Goal: Transaction & Acquisition: Purchase product/service

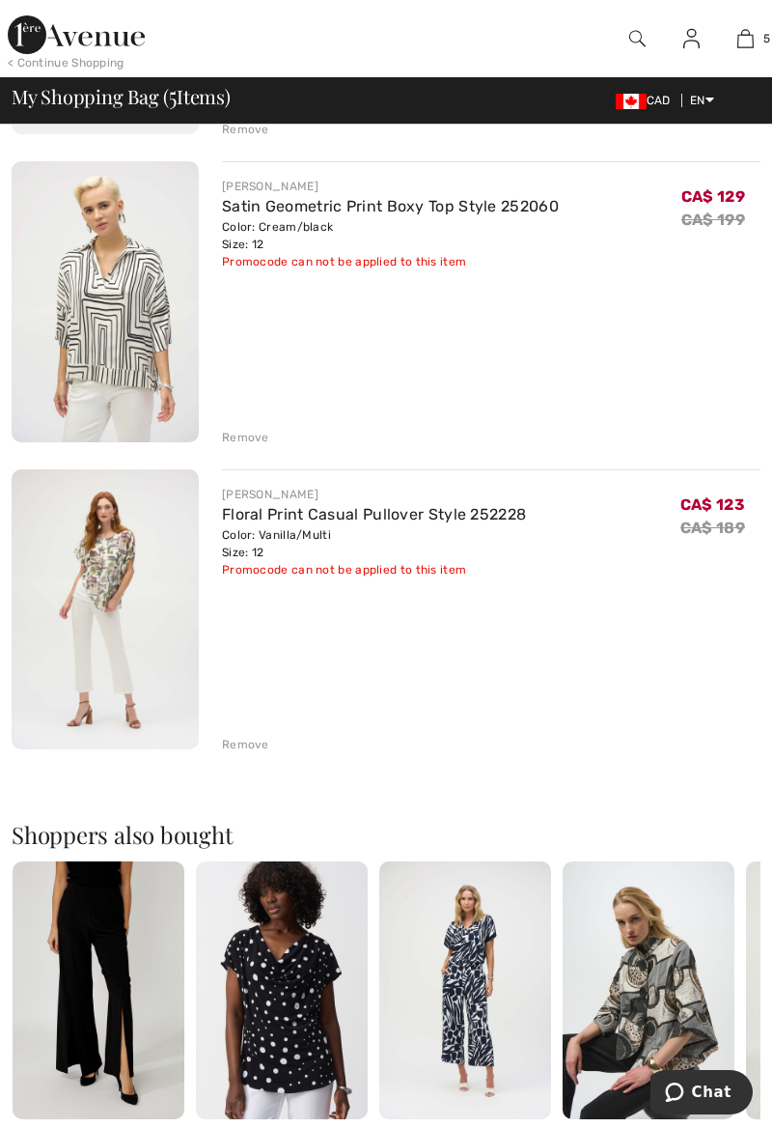
scroll to position [1077, 0]
click at [287, 505] on link "Floral Print Casual Pullover Style 252228" at bounding box center [374, 514] width 304 height 18
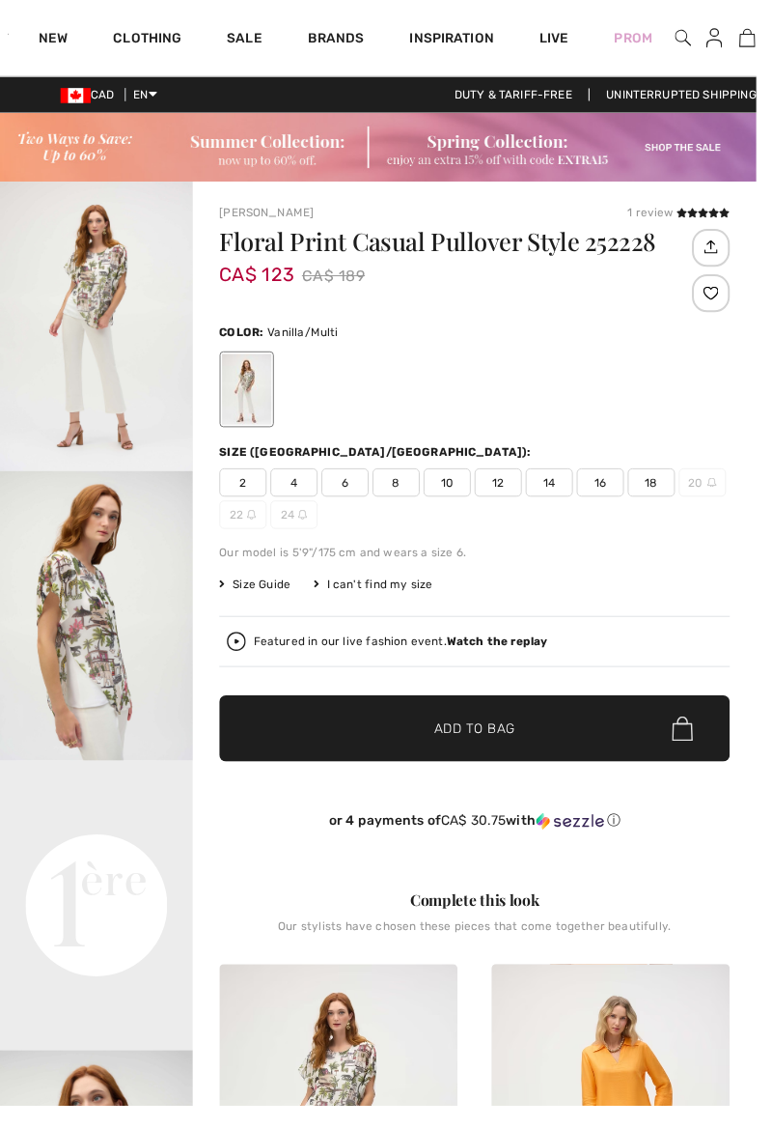
checkbox input "true"
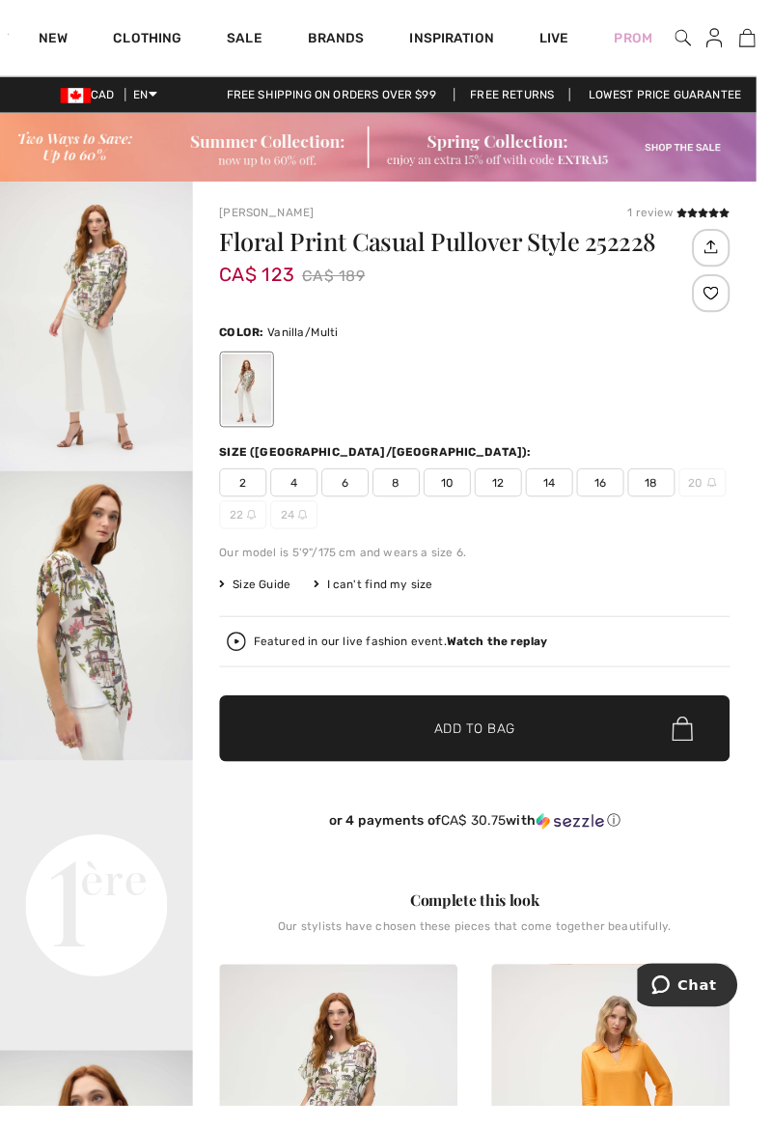
click at [97, 640] on img "2 / 5" at bounding box center [98, 628] width 197 height 295
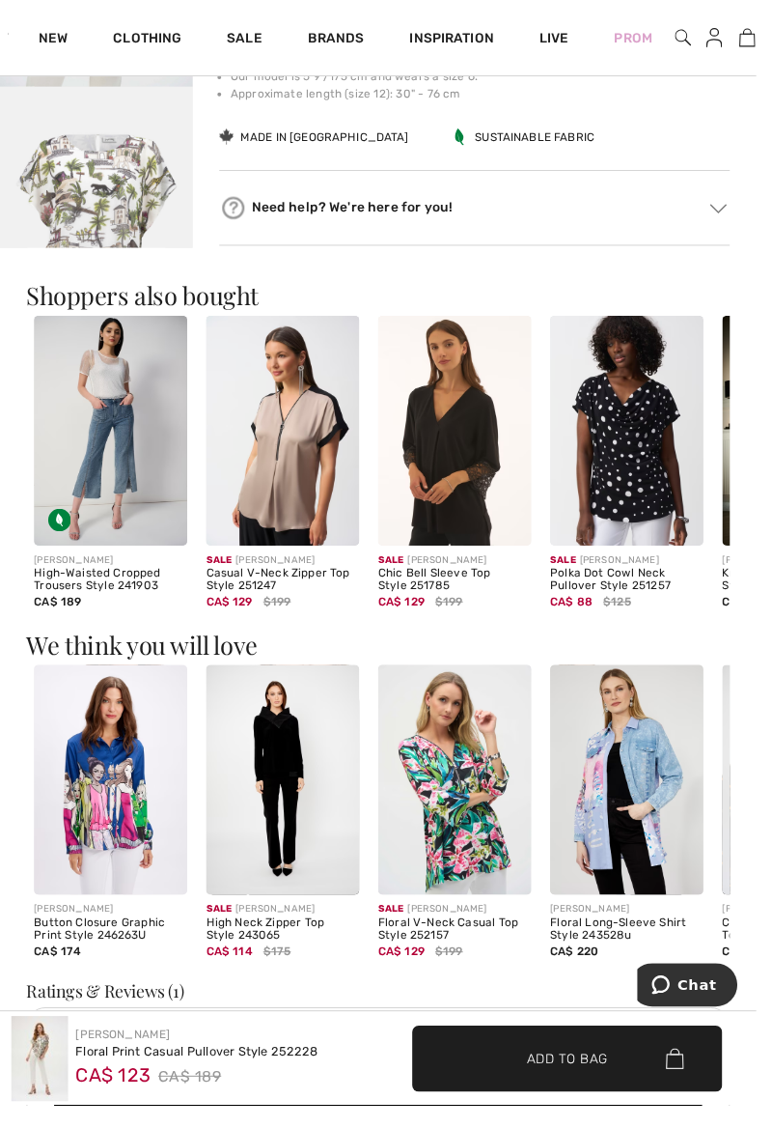
click at [297, 474] on img at bounding box center [288, 439] width 156 height 235
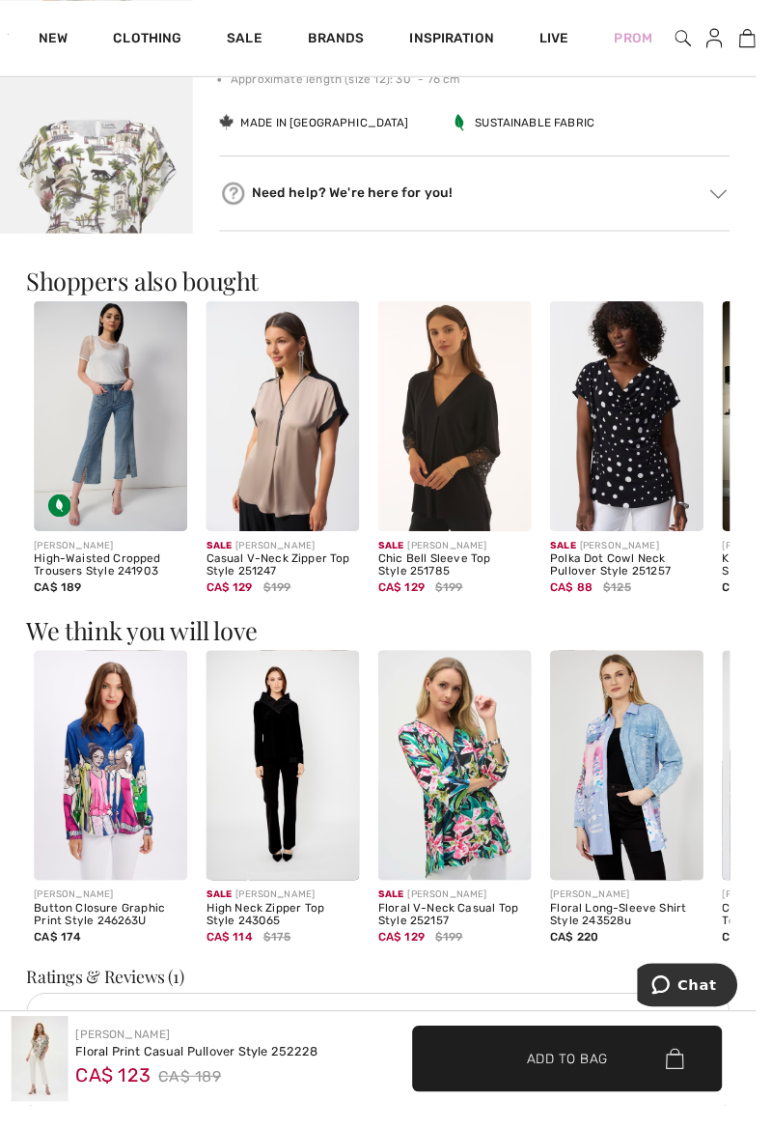
scroll to position [1666, 0]
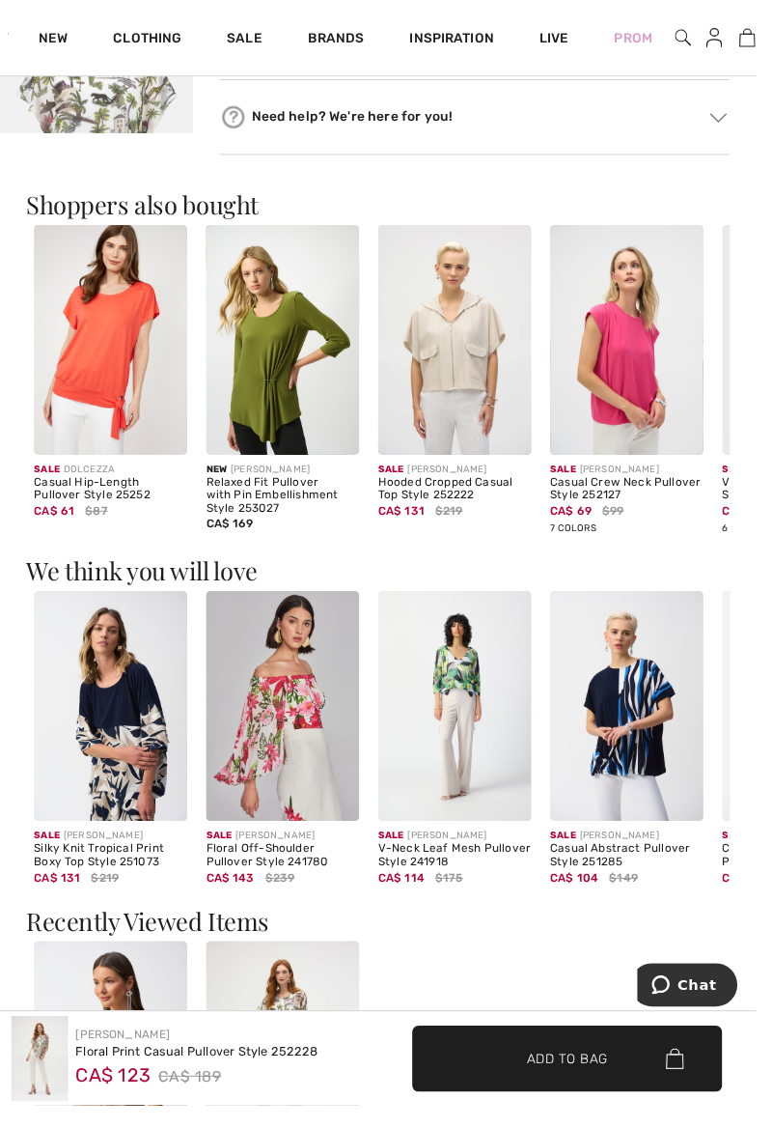
click at [658, 346] on img at bounding box center [640, 347] width 156 height 235
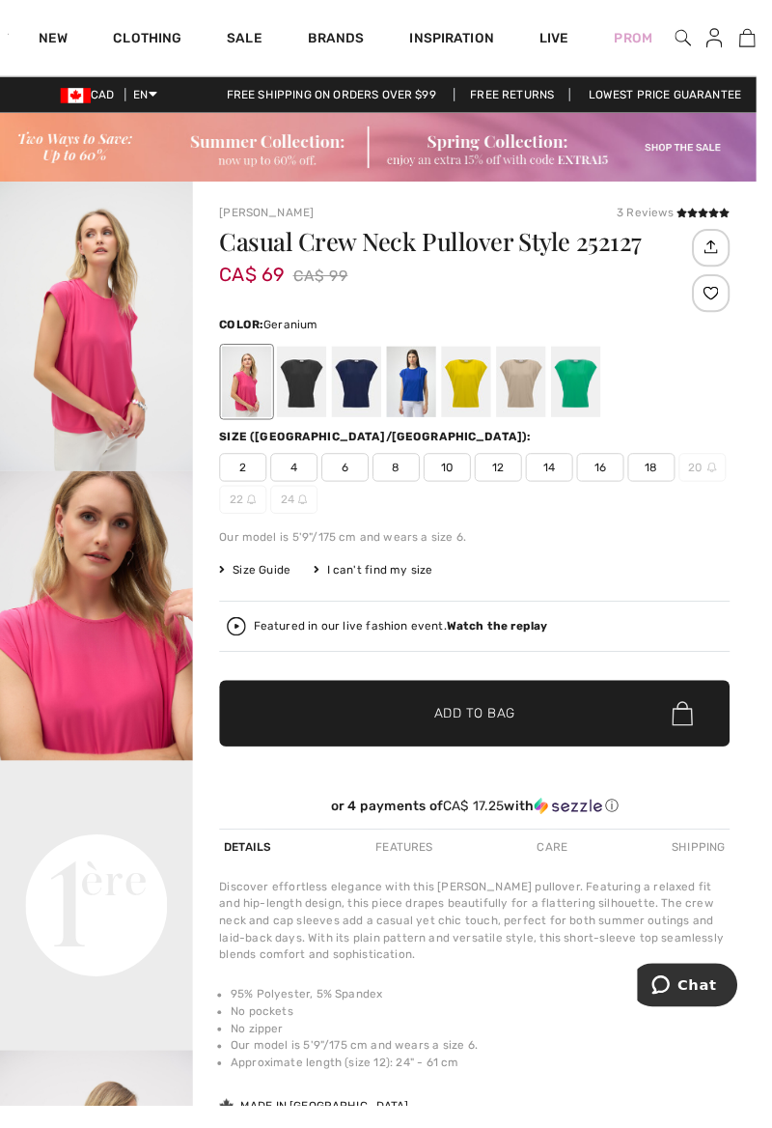
click at [570, 475] on span "14" at bounding box center [561, 476] width 48 height 29
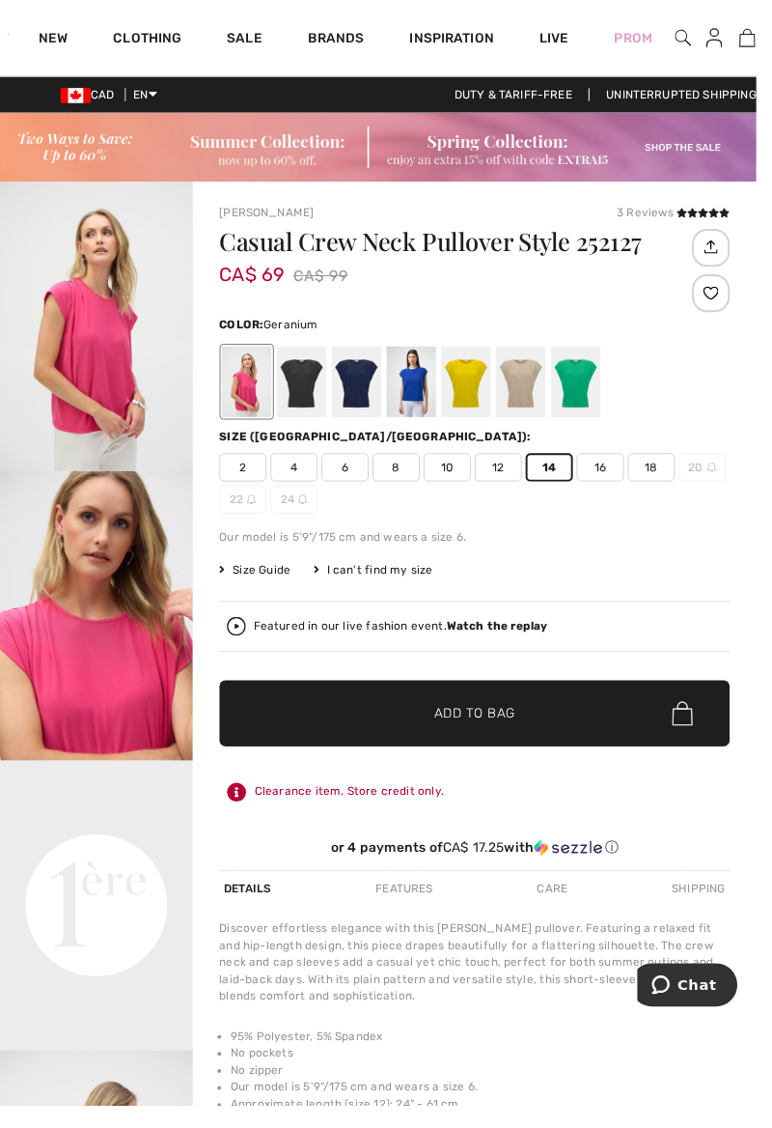
click at [251, 391] on div at bounding box center [252, 389] width 50 height 72
click at [514, 716] on span "✔ Added to Bag Add to Bag" at bounding box center [484, 728] width 521 height 68
click at [264, 577] on span "Size Guide" at bounding box center [260, 580] width 72 height 17
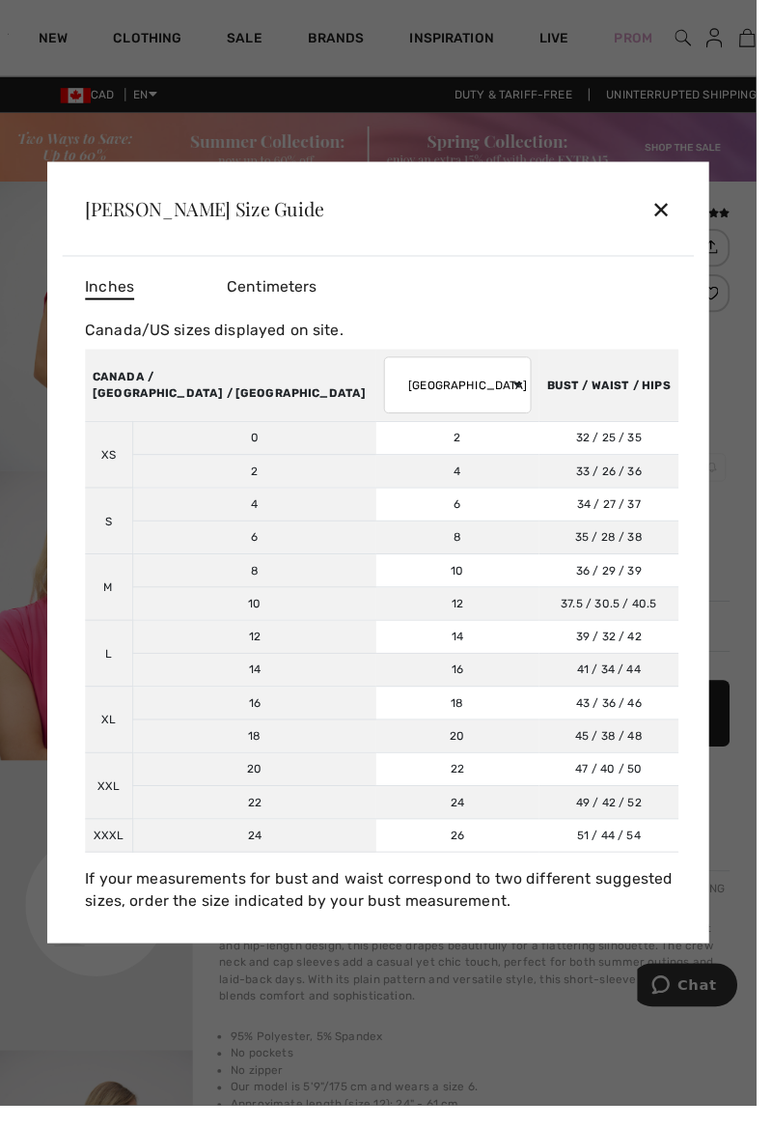
click at [685, 234] on div "✕" at bounding box center [675, 213] width 20 height 41
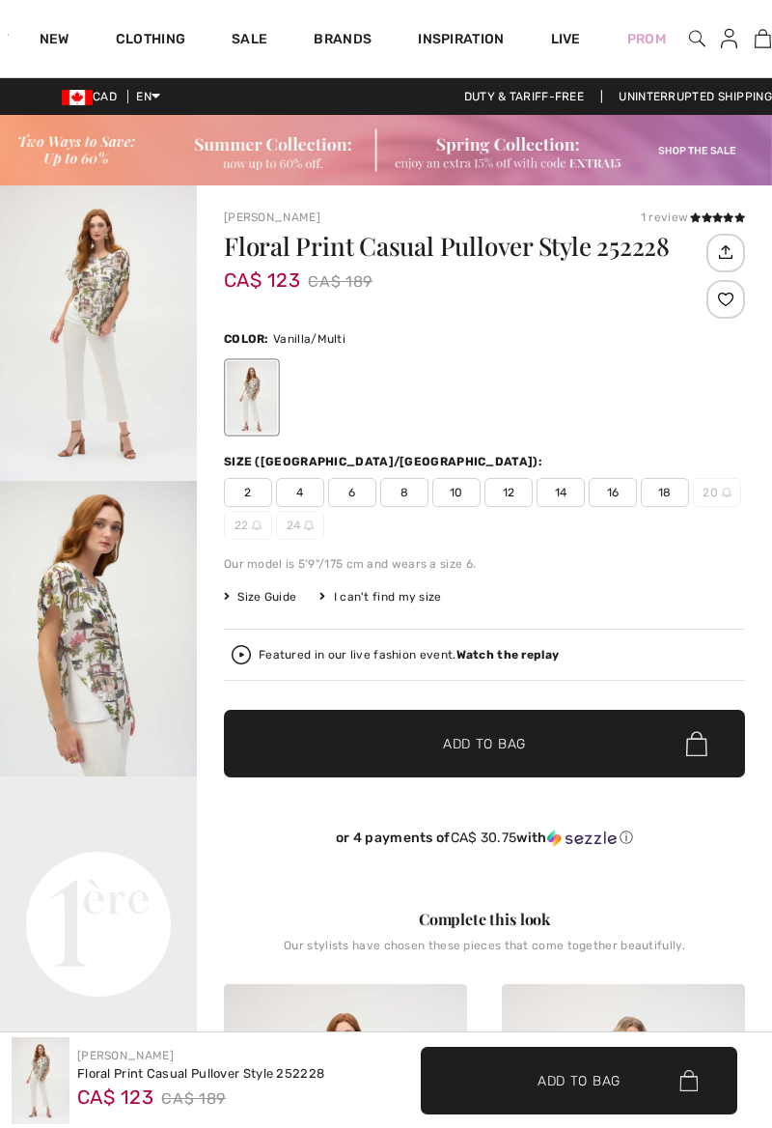
scroll to position [1666, 0]
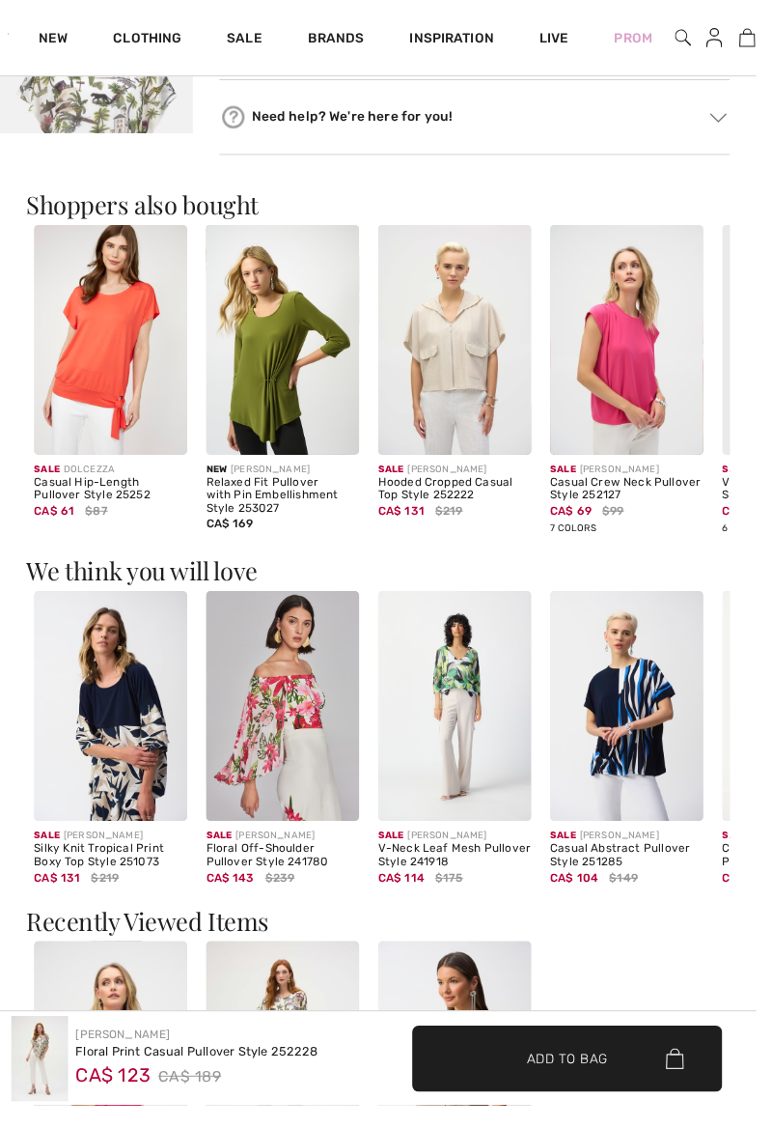
checkbox input "true"
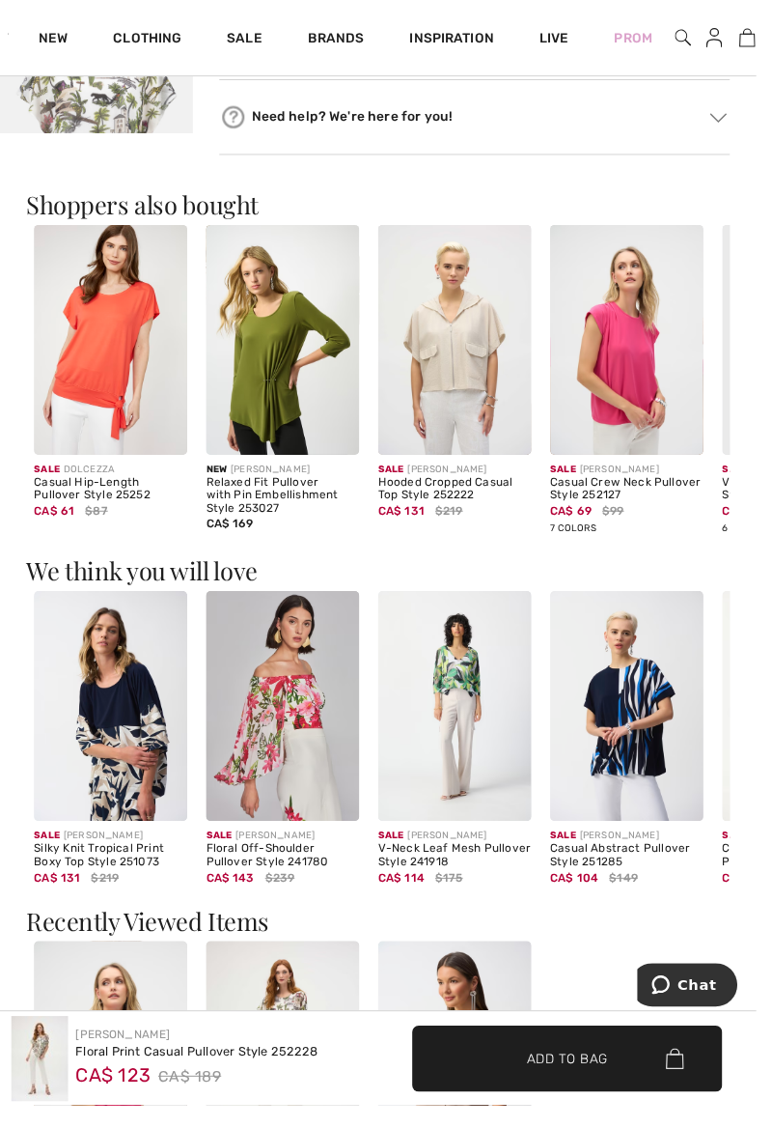
click at [118, 381] on img at bounding box center [113, 347] width 156 height 235
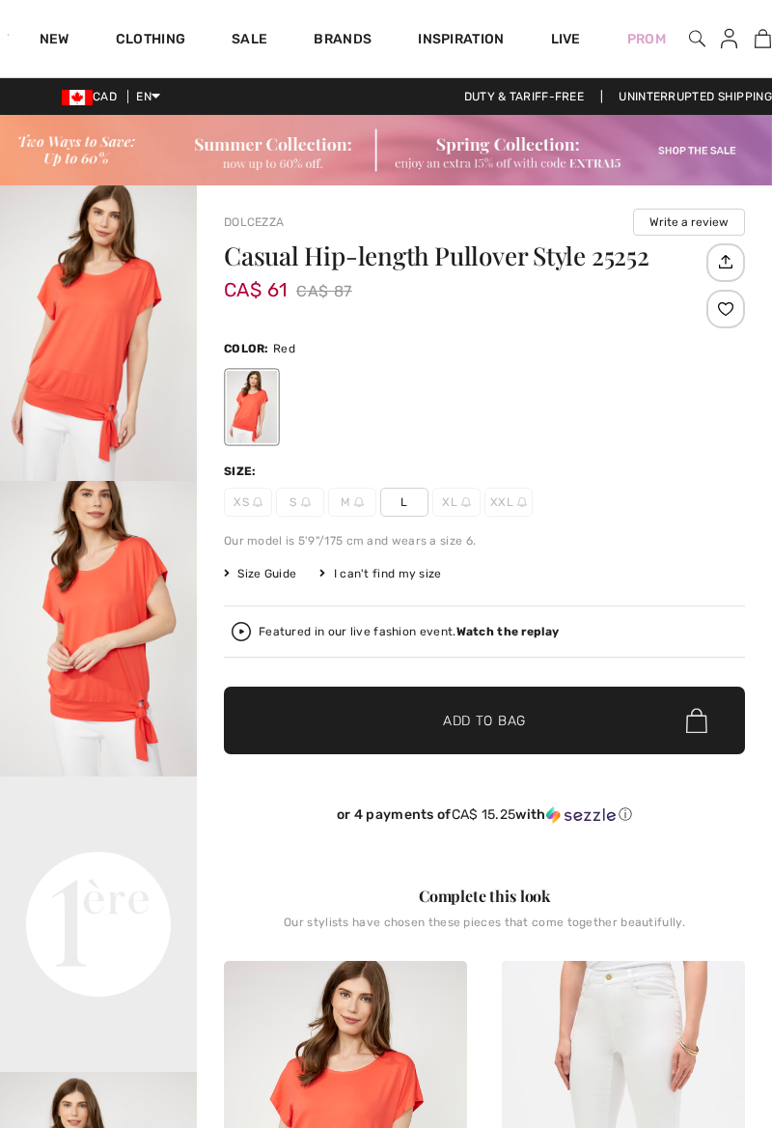
click at [418, 500] on span "L" at bounding box center [404, 501] width 48 height 29
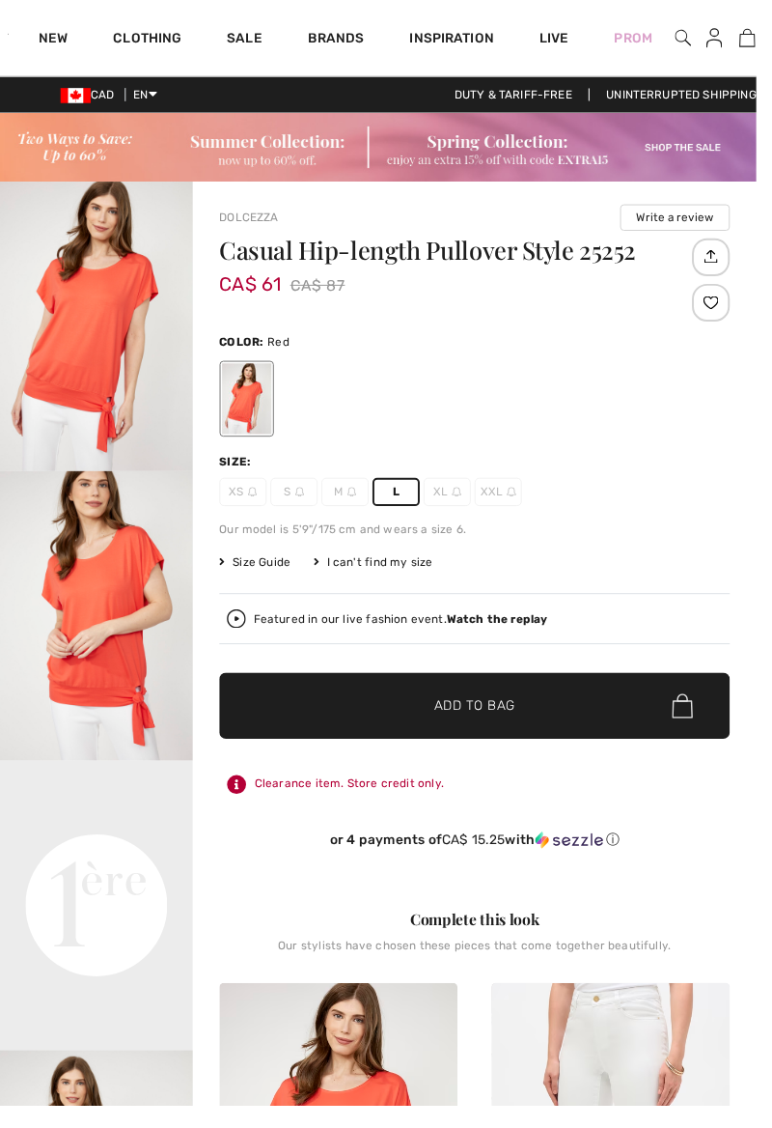
checkbox input "true"
click at [562, 710] on span "✔ Added to Bag Add to Bag" at bounding box center [484, 720] width 521 height 68
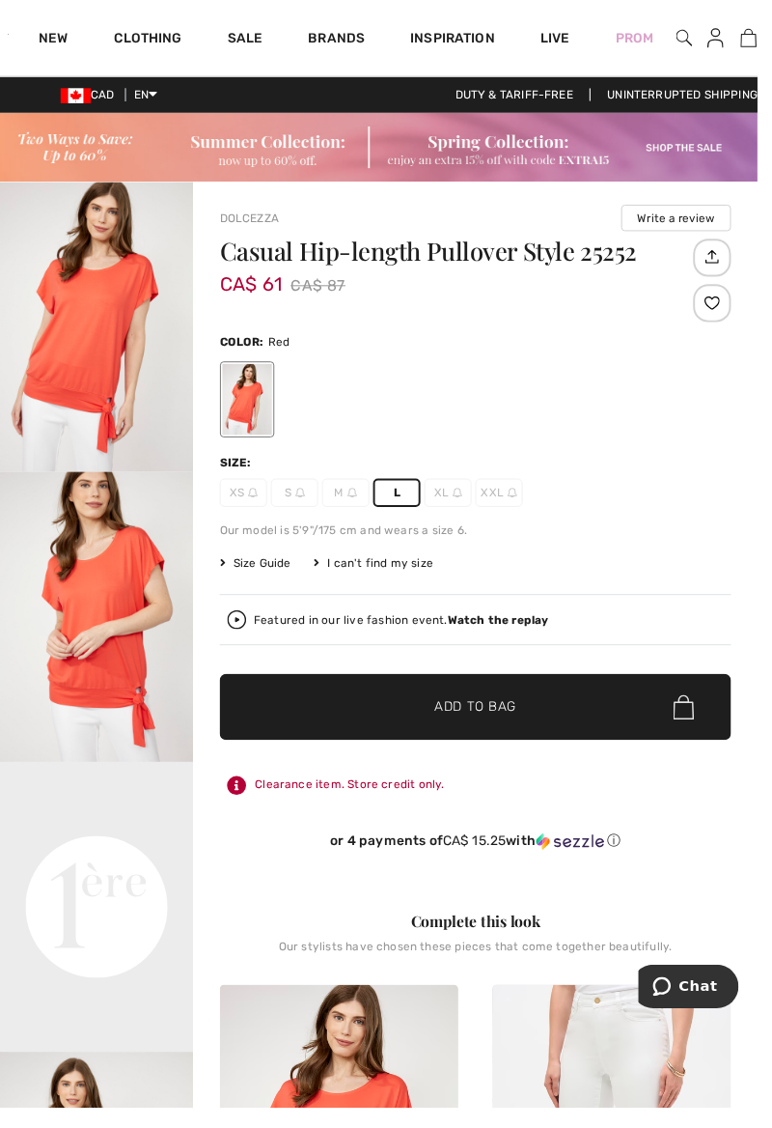
scroll to position [8, 0]
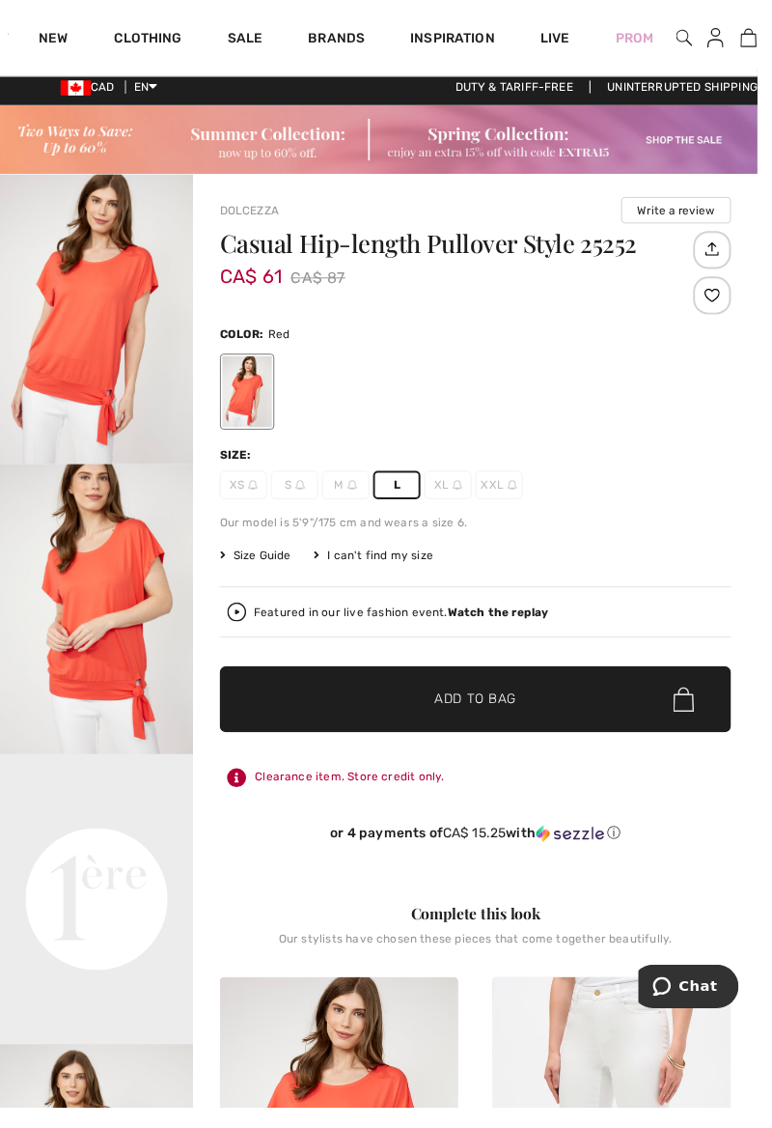
click at [94, 348] on img "1 / 4" at bounding box center [98, 325] width 197 height 295
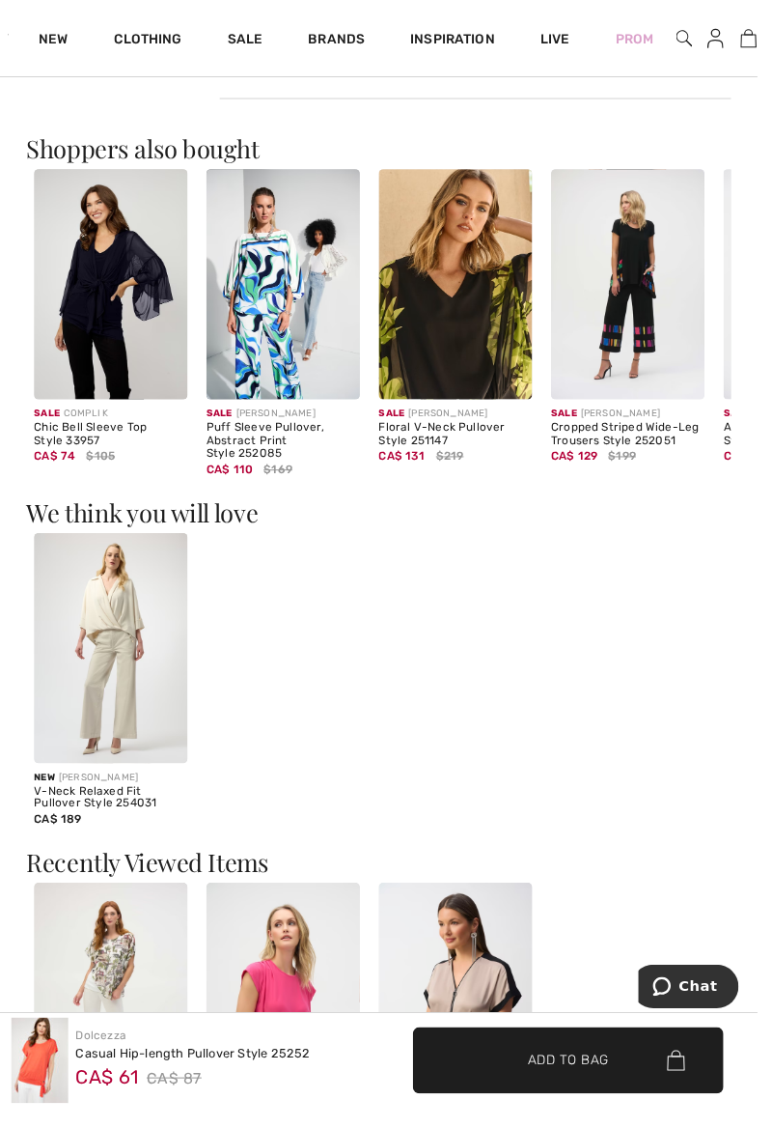
scroll to position [1722, 0]
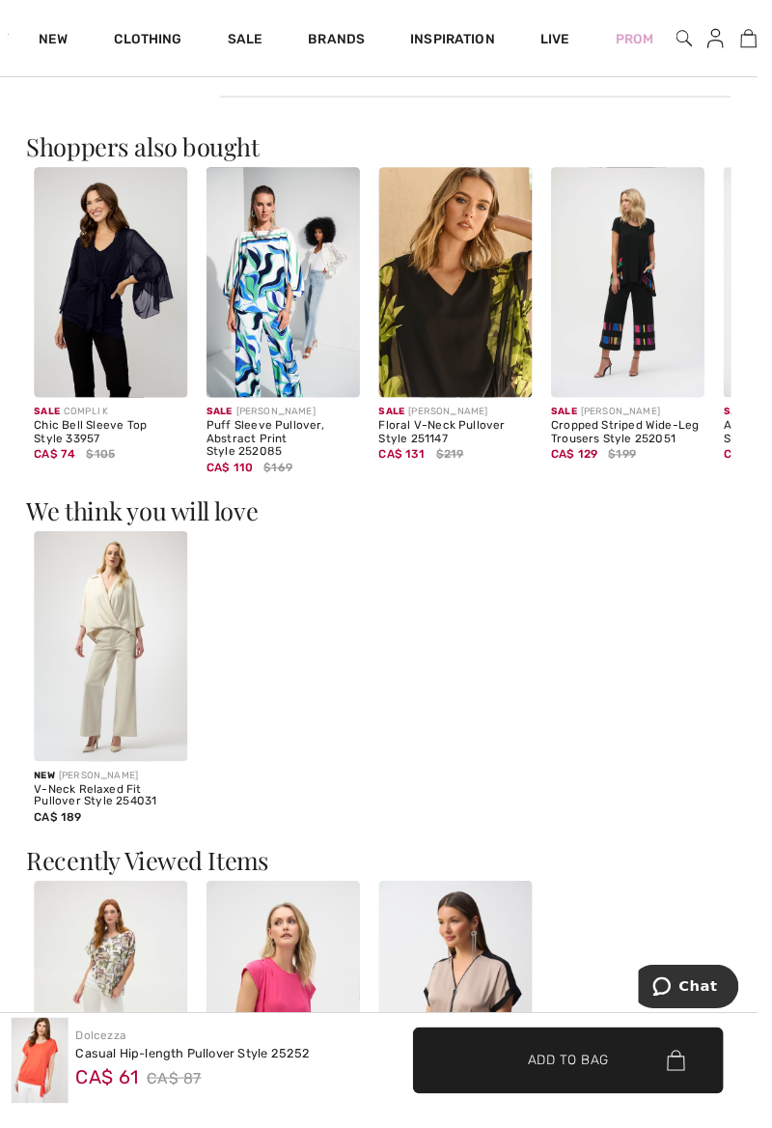
click at [659, 317] on img at bounding box center [640, 287] width 156 height 235
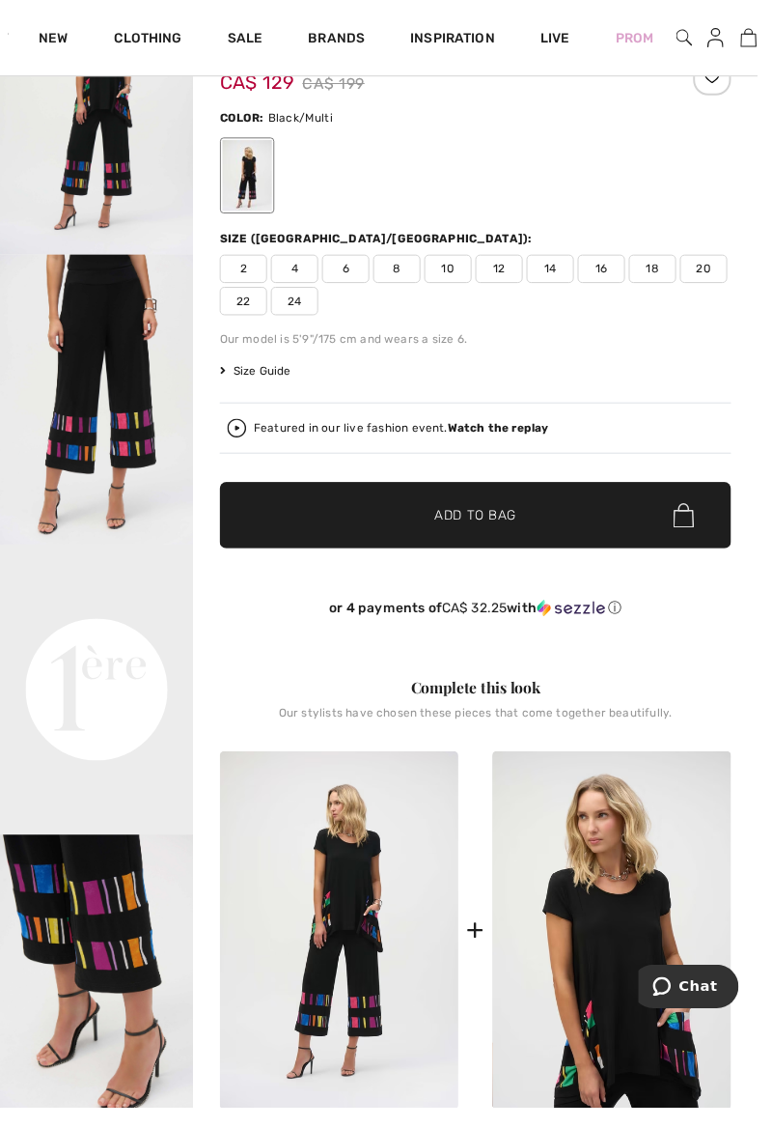
scroll to position [242, 0]
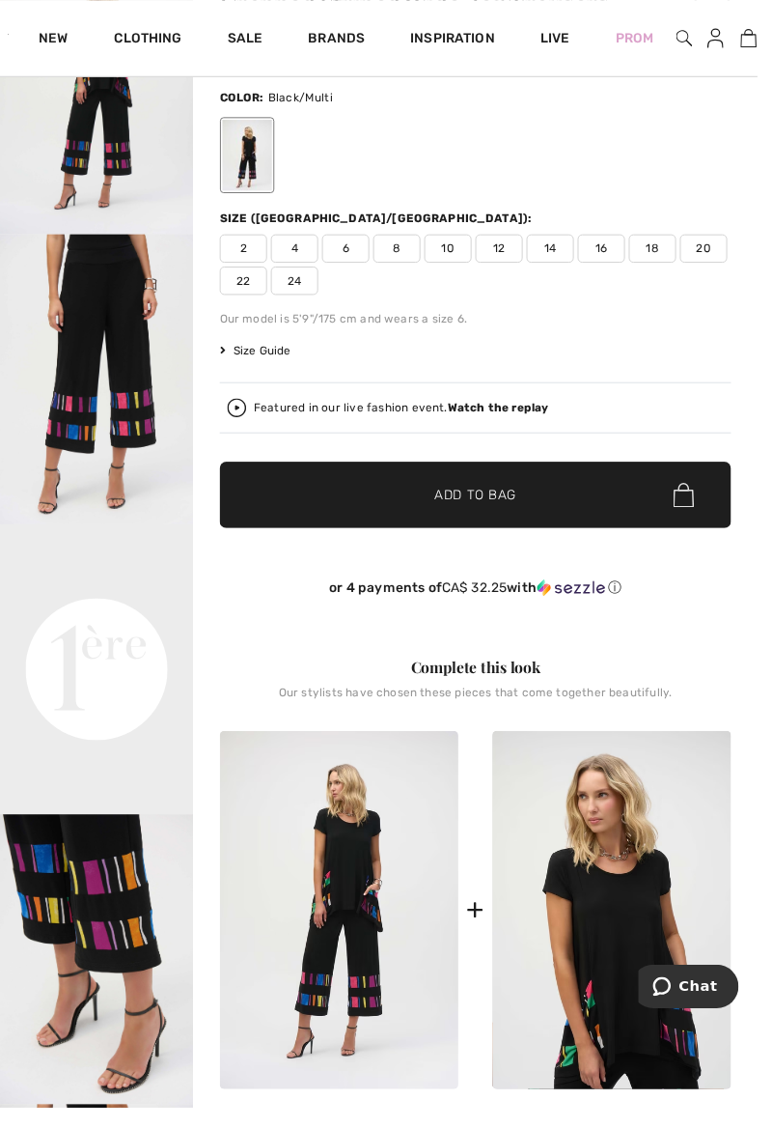
click at [650, 952] on img at bounding box center [623, 926] width 243 height 365
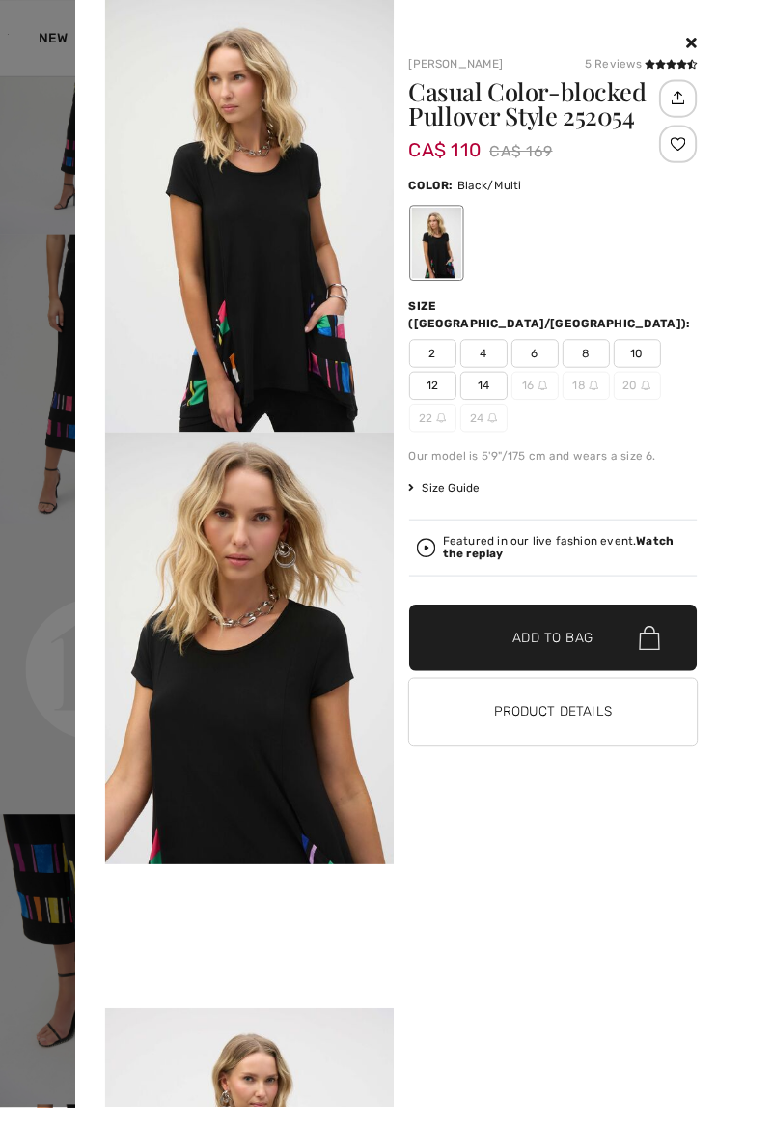
scroll to position [335, 0]
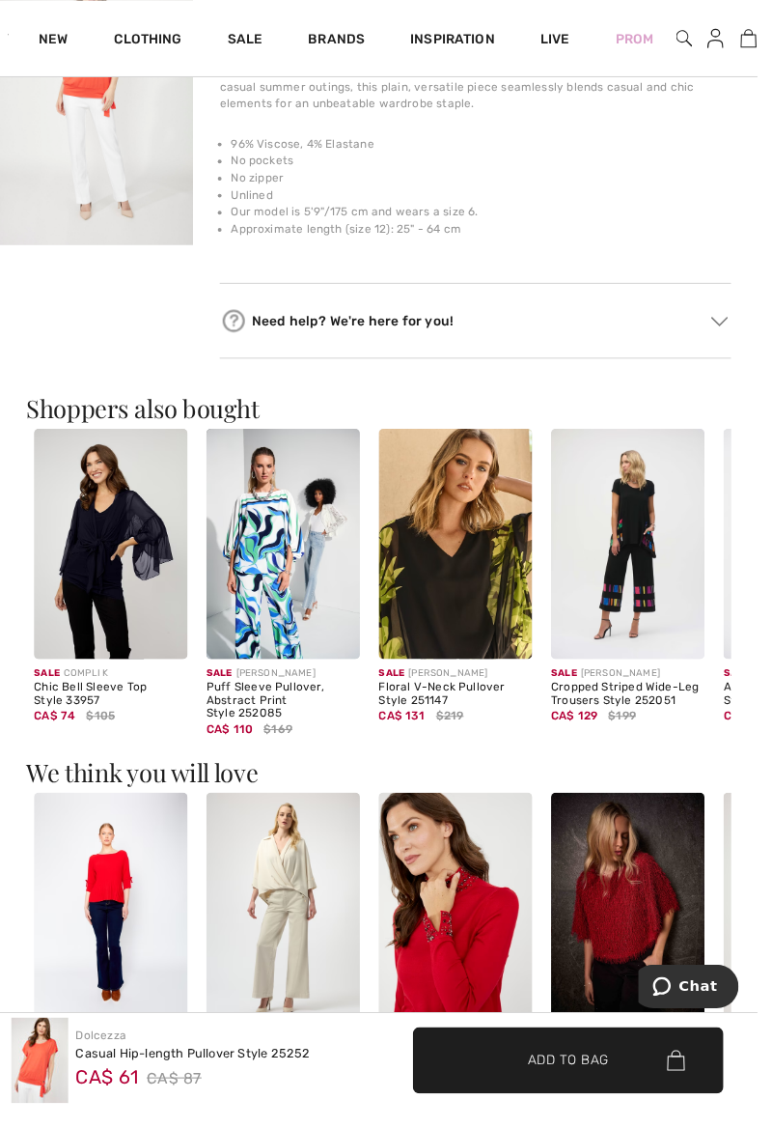
scroll to position [1411, 0]
click at [472, 581] on img at bounding box center [464, 555] width 156 height 235
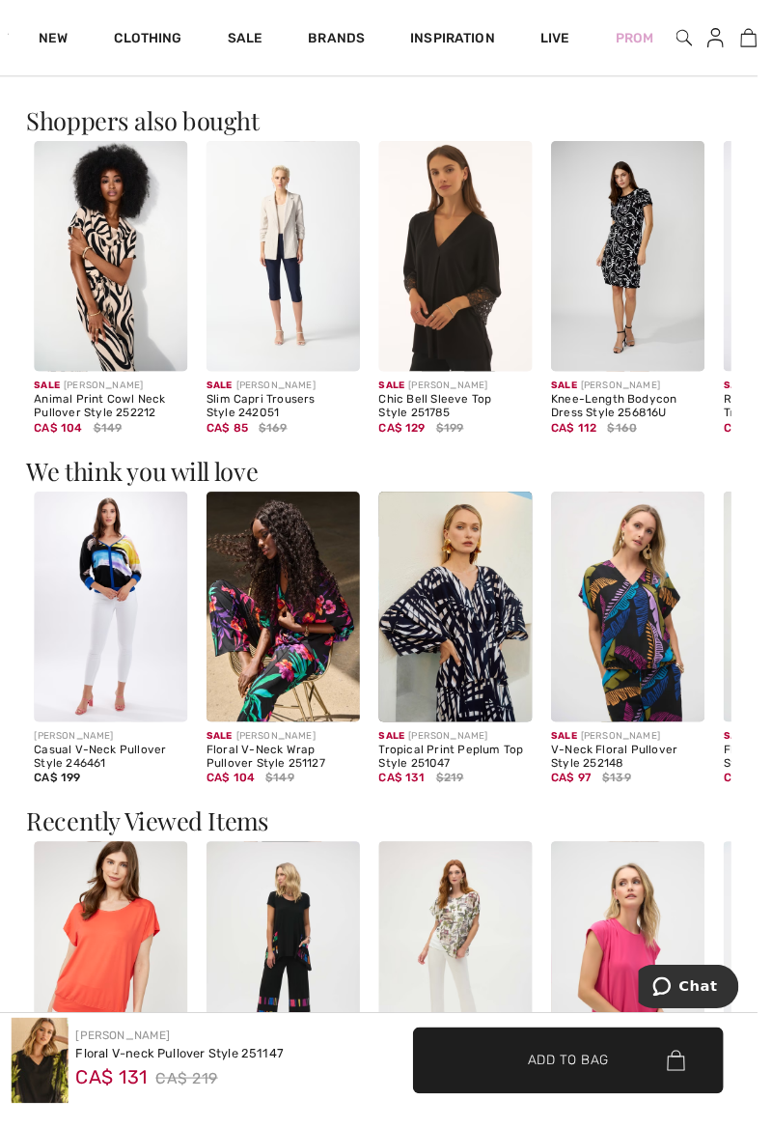
scroll to position [1755, 0]
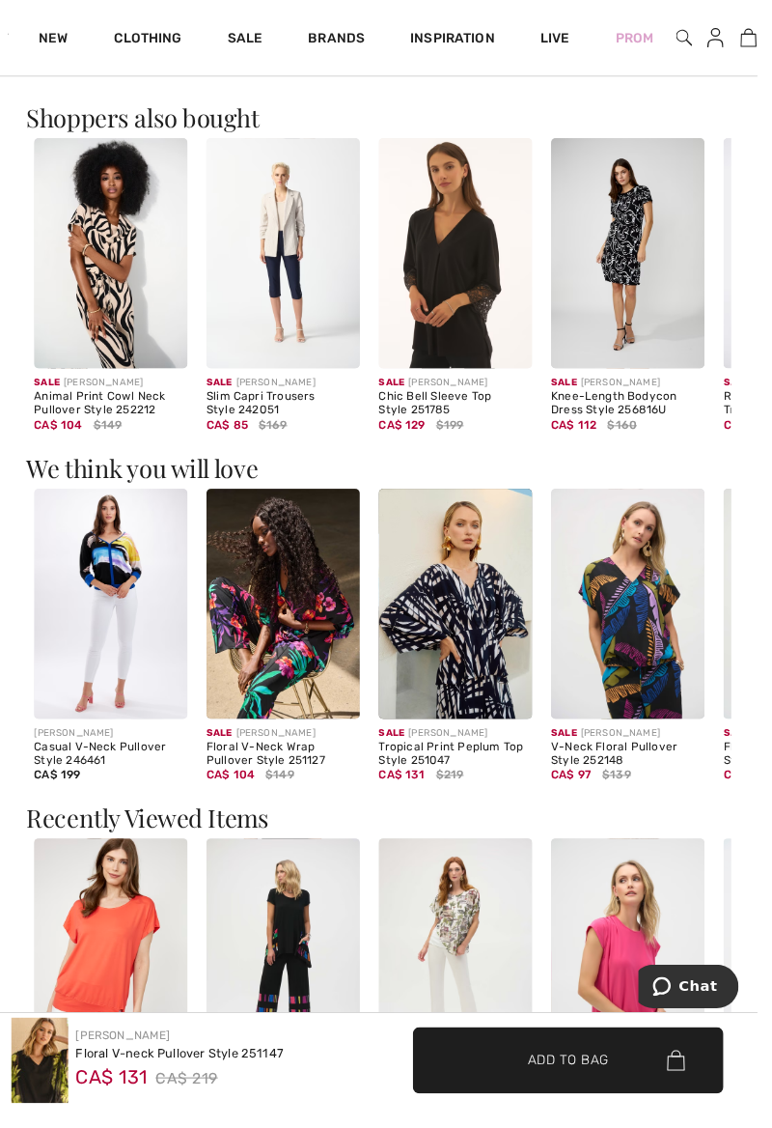
click at [473, 277] on img at bounding box center [464, 258] width 156 height 235
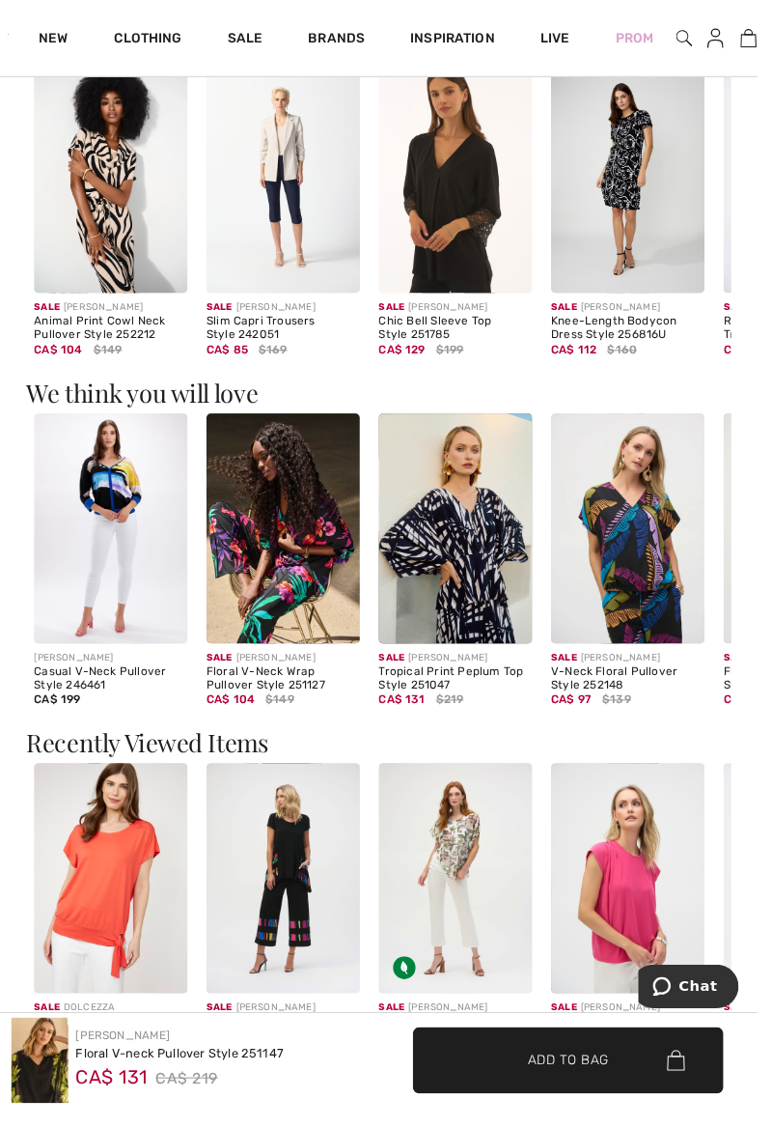
scroll to position [1848, 0]
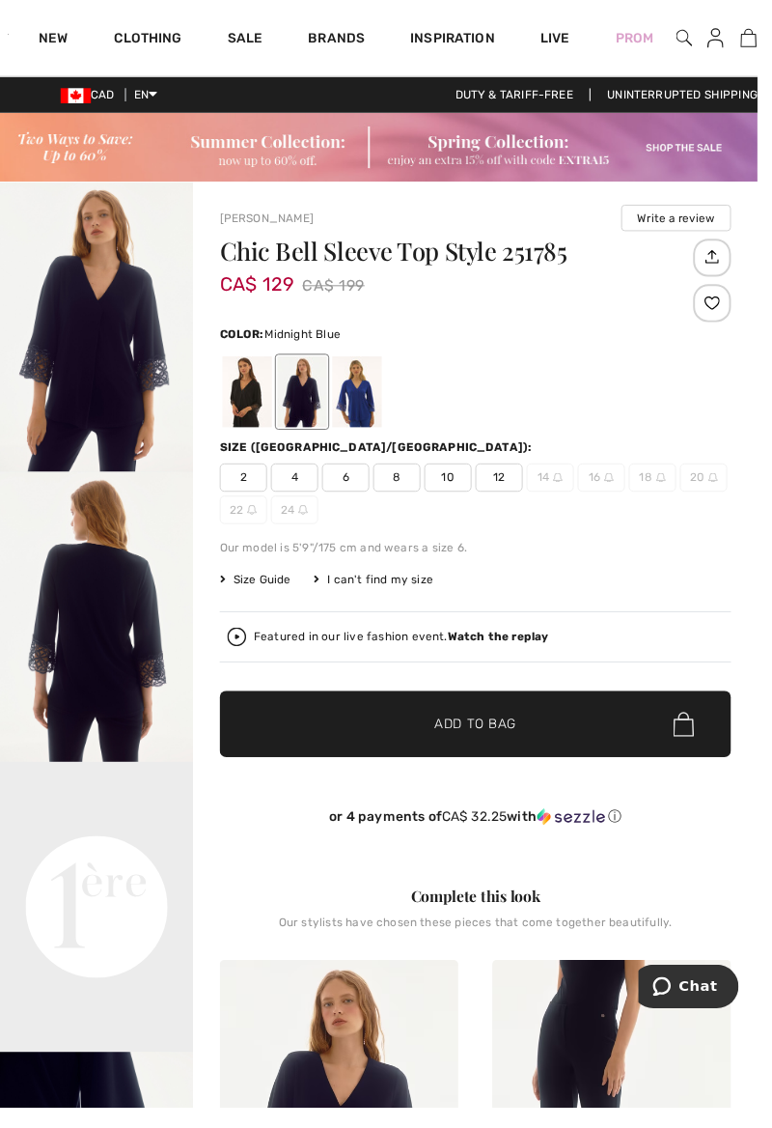
click at [374, 396] on div at bounding box center [364, 399] width 50 height 72
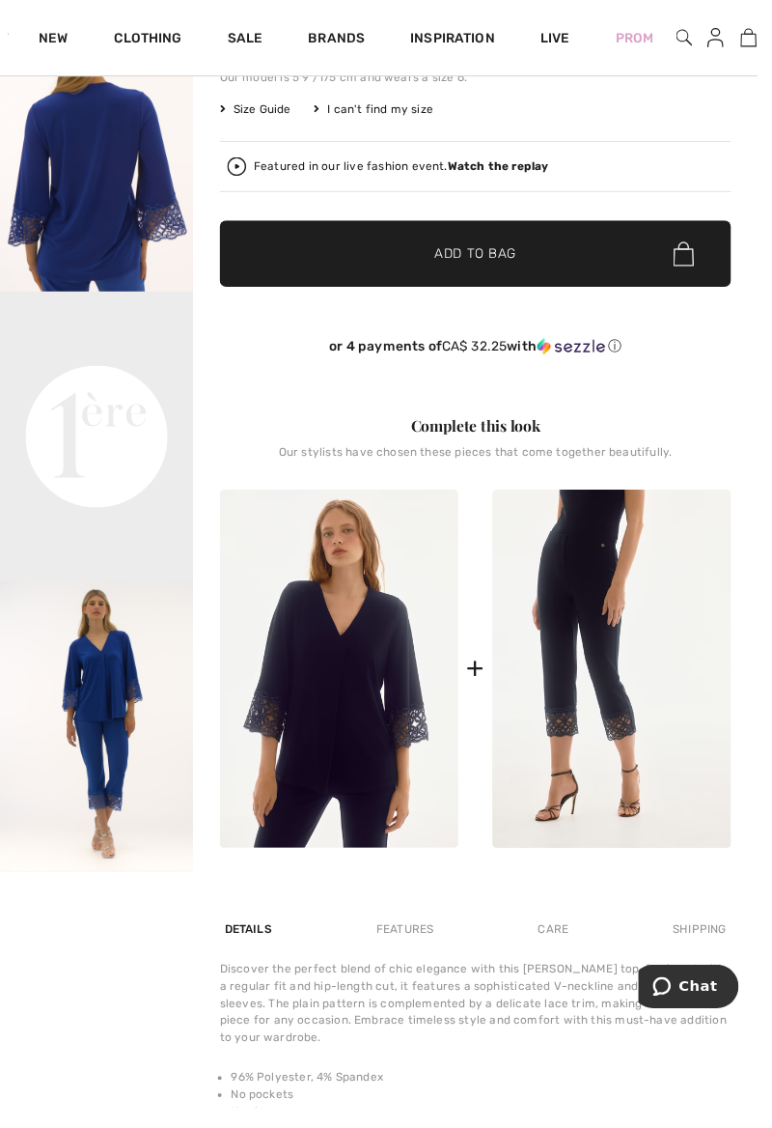
scroll to position [477, 0]
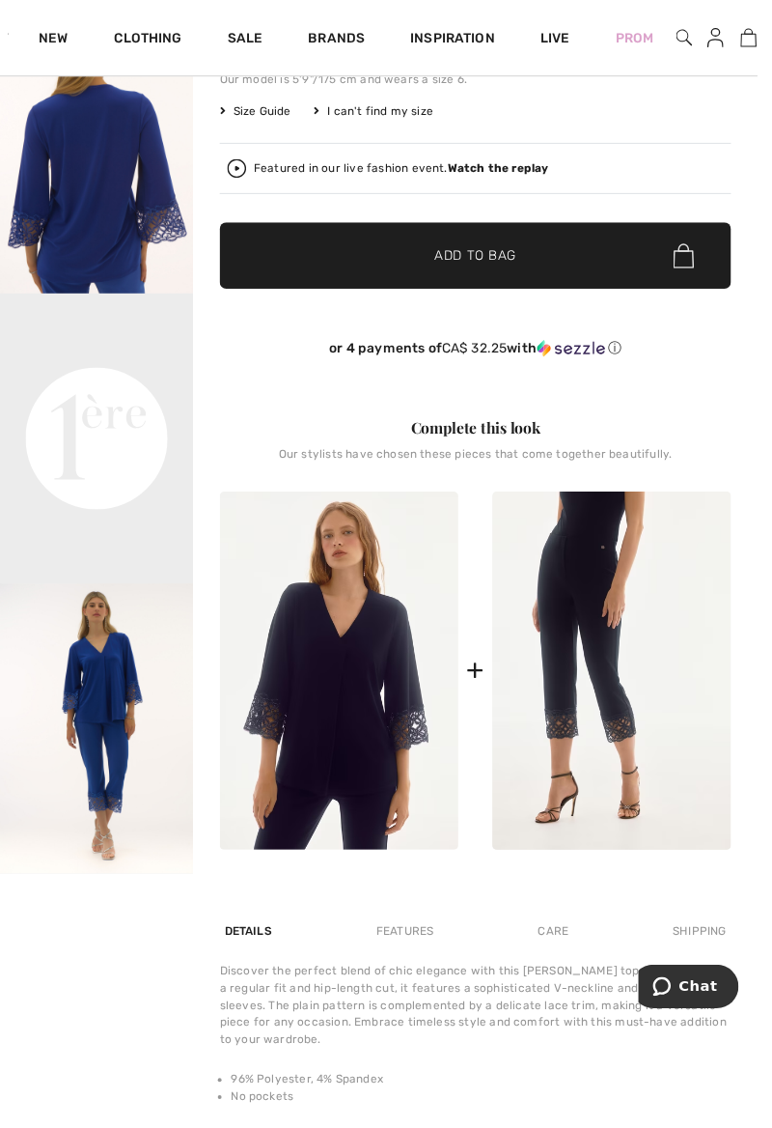
click at [105, 398] on video "Your browser does not support the video tag." at bounding box center [98, 348] width 197 height 98
click at [97, 398] on video "Your browser does not support the video tag." at bounding box center [98, 348] width 197 height 98
click at [103, 786] on img "3 / 3" at bounding box center [98, 742] width 197 height 295
click at [333, 704] on img at bounding box center [345, 684] width 243 height 366
click at [103, 758] on img "3 / 3" at bounding box center [98, 742] width 197 height 295
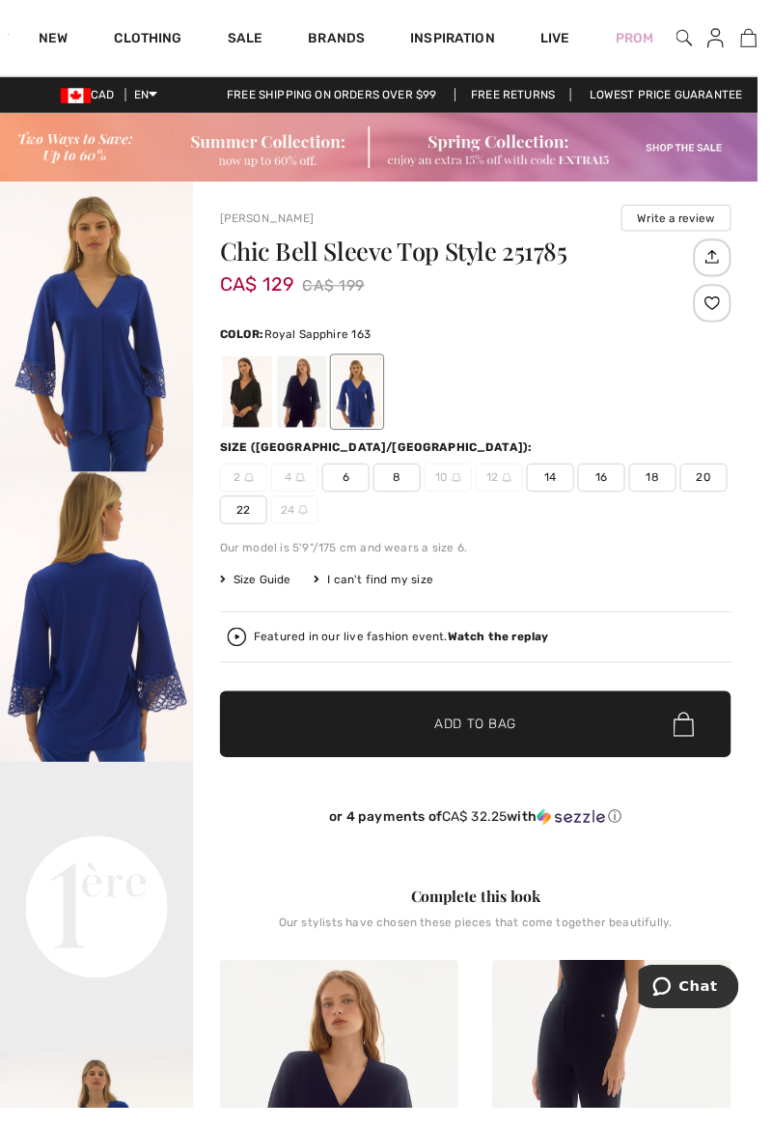
click at [315, 388] on div at bounding box center [308, 399] width 50 height 72
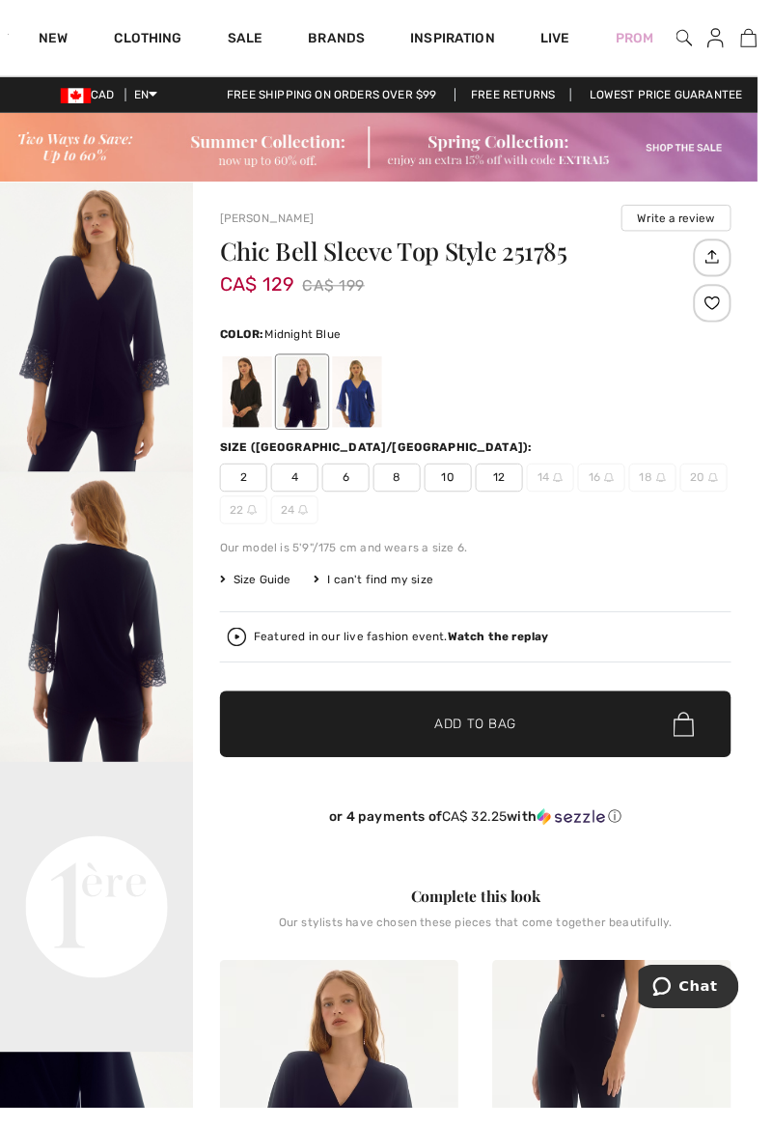
click at [369, 389] on div at bounding box center [364, 399] width 50 height 72
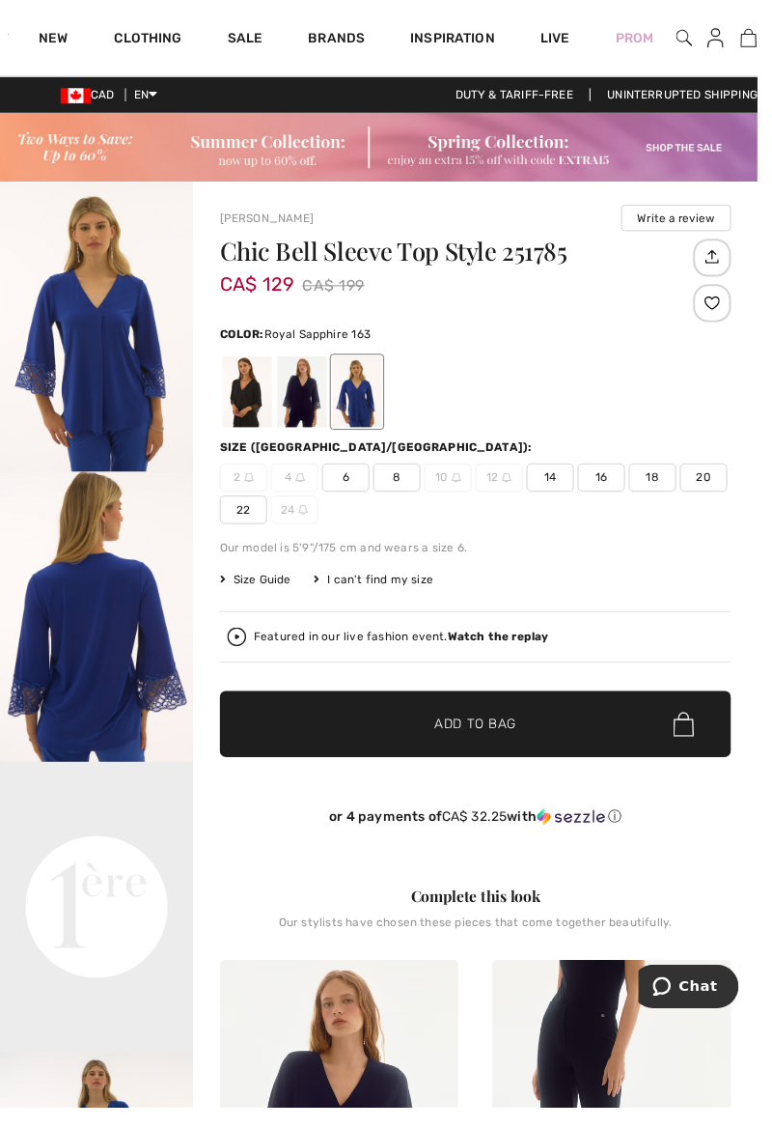
click at [566, 476] on span "14" at bounding box center [561, 486] width 48 height 29
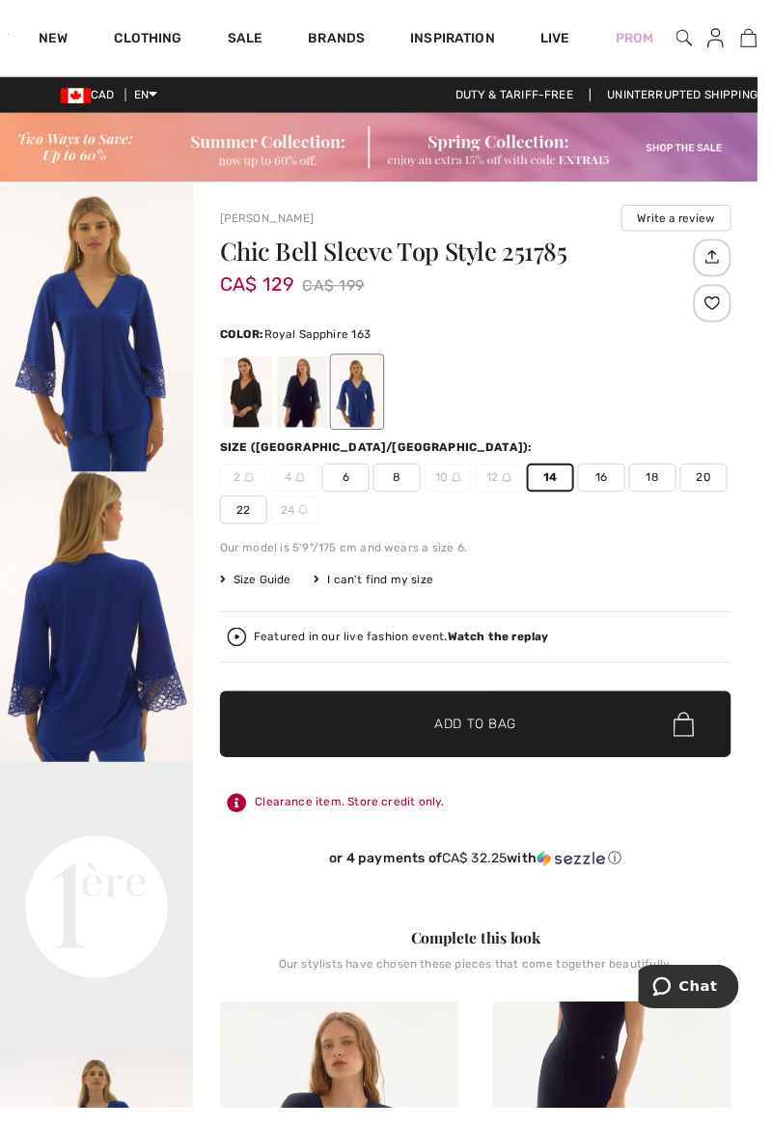
click at [602, 726] on span "✔ Added to Bag Add to Bag" at bounding box center [484, 738] width 521 height 68
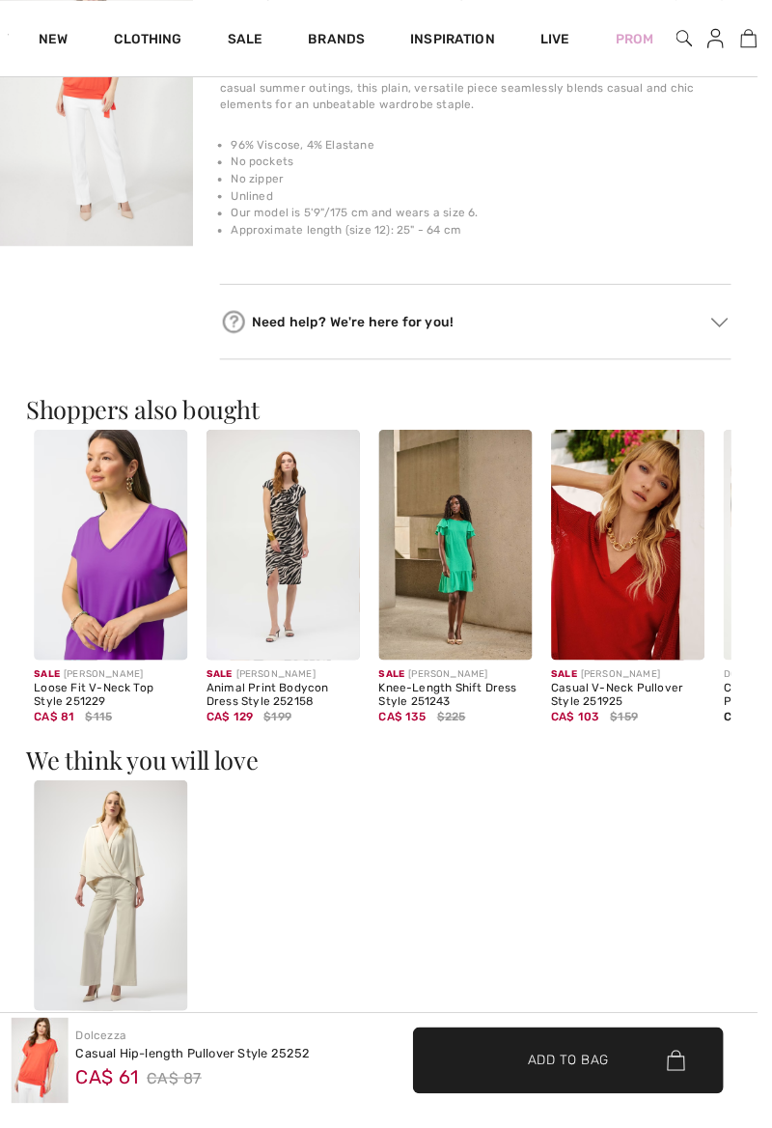
checkbox input "true"
click at [117, 583] on img at bounding box center [113, 555] width 156 height 235
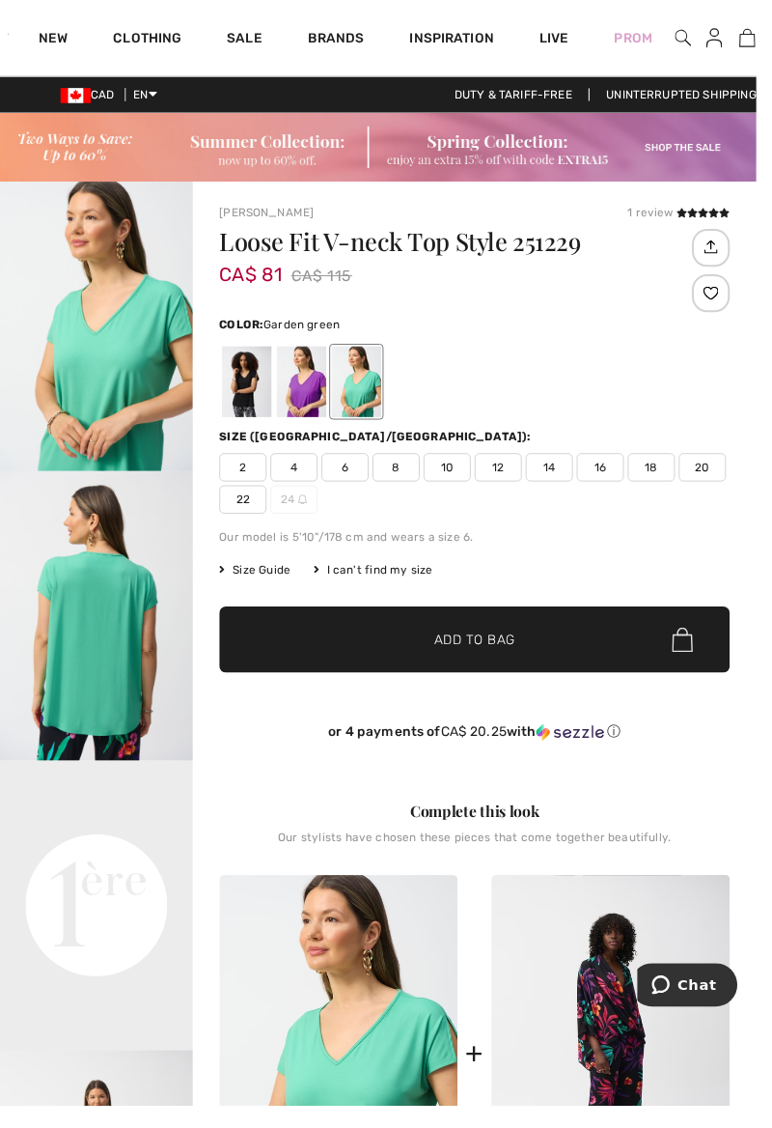
click at [319, 391] on div at bounding box center [308, 389] width 50 height 72
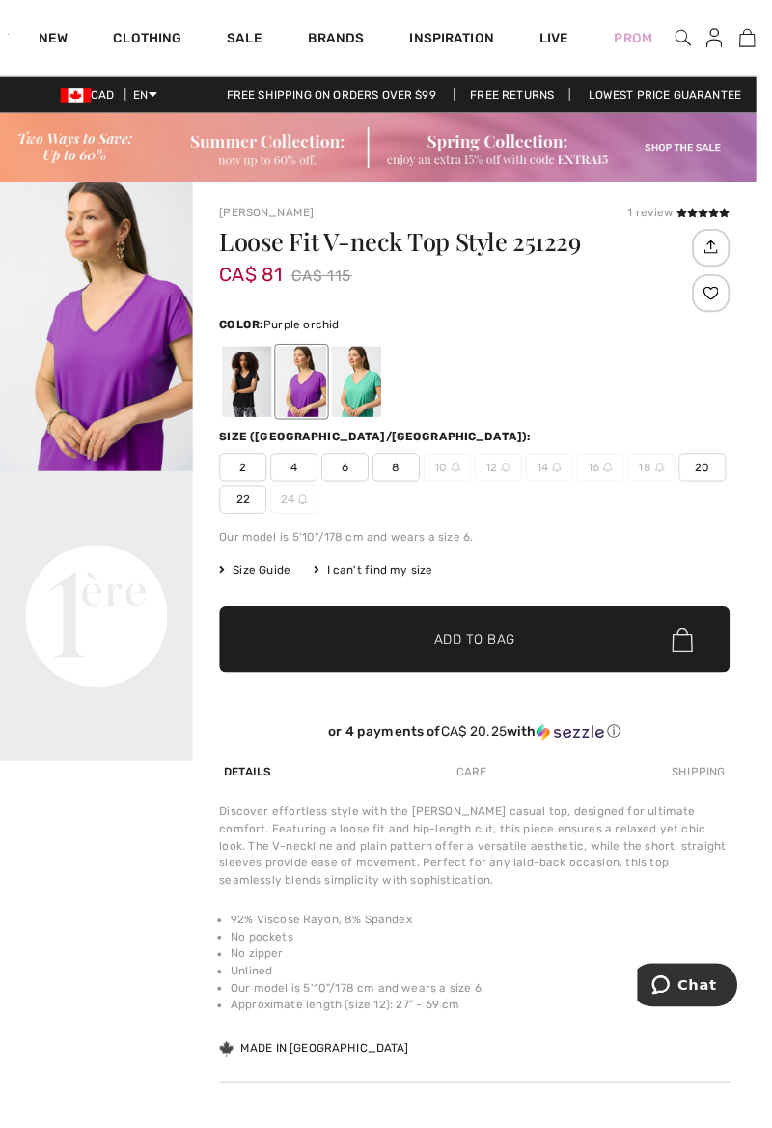
click at [375, 398] on div at bounding box center [364, 389] width 50 height 72
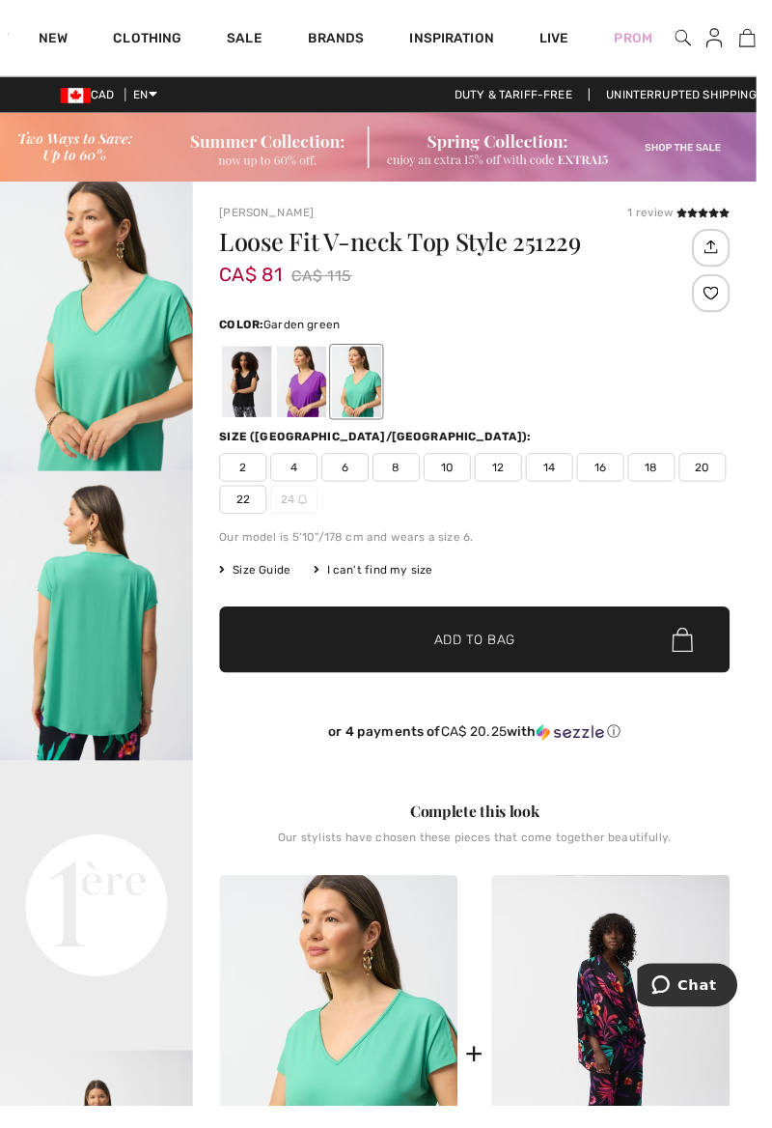
click at [245, 384] on div at bounding box center [252, 389] width 50 height 72
